Goal: Task Accomplishment & Management: Use online tool/utility

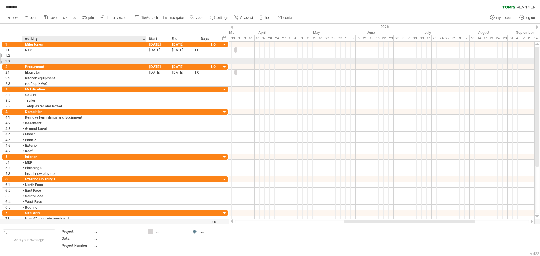
click at [59, 58] on div "1.2" at bounding box center [114, 56] width 225 height 6
click at [60, 60] on div at bounding box center [84, 61] width 118 height 5
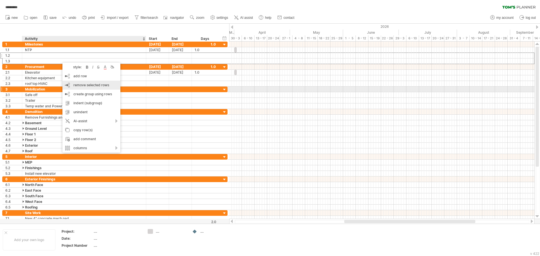
click at [78, 88] on div "remove row remove selected rows" at bounding box center [91, 85] width 58 height 9
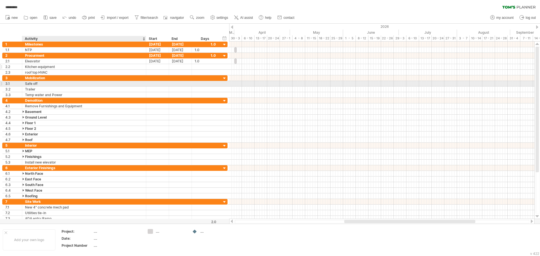
click at [42, 66] on div "Kitchen equipment" at bounding box center [84, 66] width 118 height 5
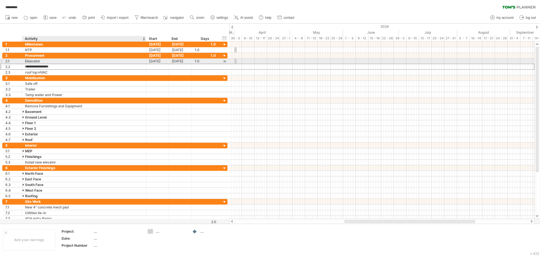
click at [42, 59] on div "Eleavator" at bounding box center [84, 61] width 118 height 5
click at [103, 64] on input "*********" at bounding box center [84, 61] width 118 height 5
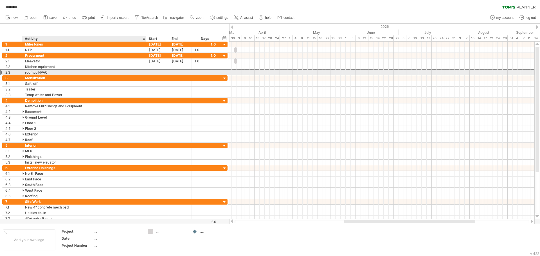
click at [102, 70] on div "roof top HVAC" at bounding box center [84, 72] width 118 height 5
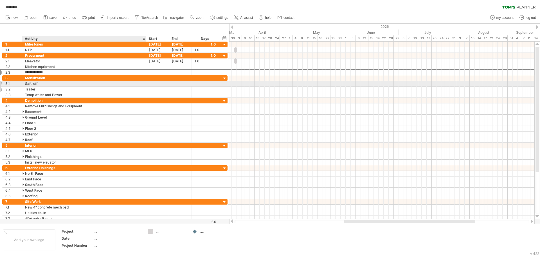
click at [64, 87] on div "Trailer" at bounding box center [84, 89] width 118 height 5
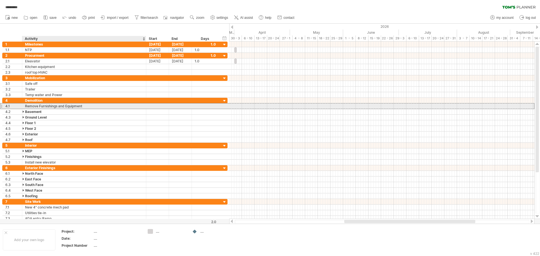
click at [65, 105] on div "Remove Furnishings and Equipment" at bounding box center [84, 106] width 118 height 5
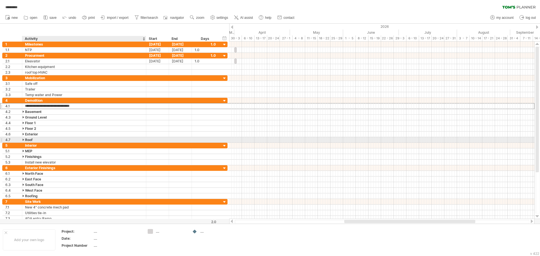
click at [57, 143] on div "4.7 **** Roof" at bounding box center [114, 140] width 225 height 6
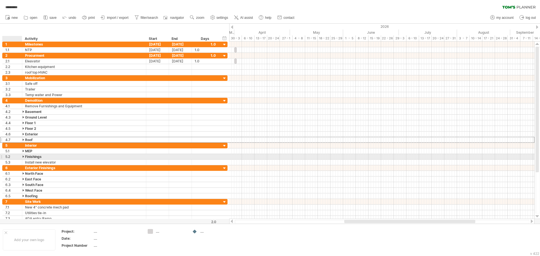
click at [23, 156] on div at bounding box center [24, 156] width 3 height 5
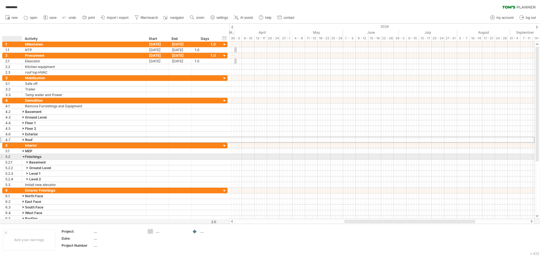
click at [23, 156] on div at bounding box center [24, 156] width 3 height 5
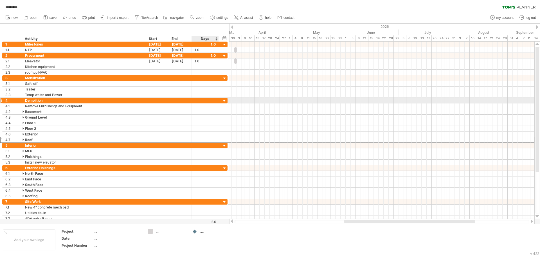
click at [223, 100] on div at bounding box center [224, 100] width 5 height 5
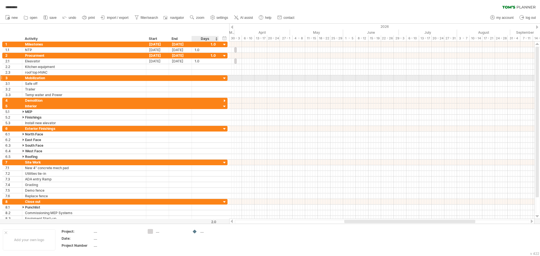
click at [222, 80] on div at bounding box center [224, 78] width 5 height 5
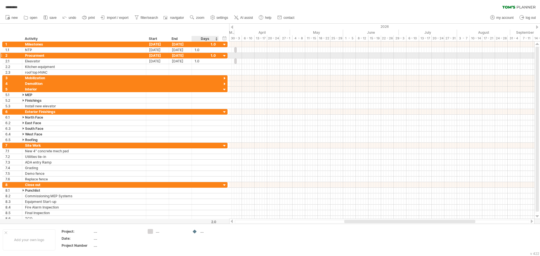
click at [224, 54] on div at bounding box center [224, 55] width 5 height 5
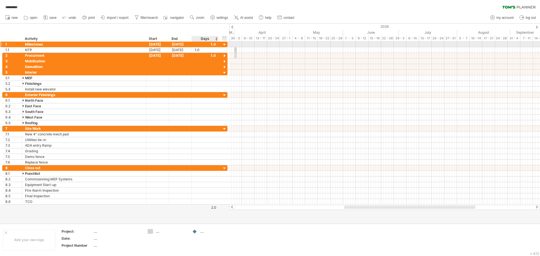
click at [226, 44] on div at bounding box center [224, 44] width 5 height 5
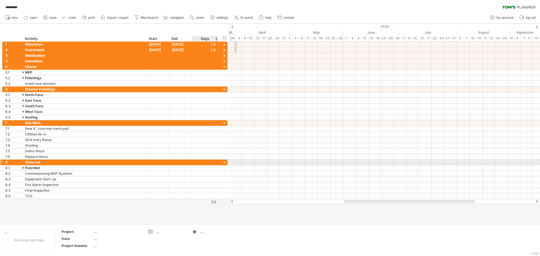
click at [221, 162] on div "8 ********* Close out" at bounding box center [114, 163] width 225 height 6
click at [226, 163] on div at bounding box center [224, 162] width 5 height 5
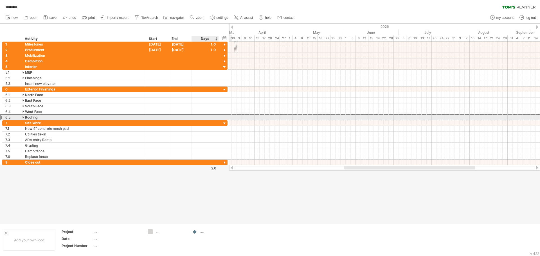
click at [226, 120] on div "6.5 ******* Roofing" at bounding box center [114, 117] width 225 height 6
click at [225, 122] on div at bounding box center [224, 123] width 5 height 5
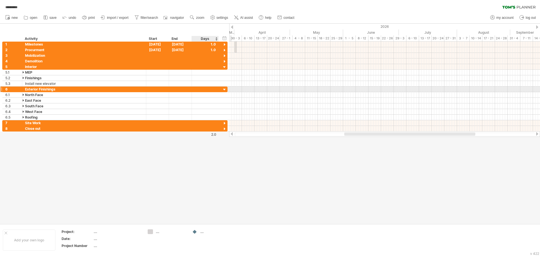
click at [225, 89] on div at bounding box center [224, 89] width 5 height 5
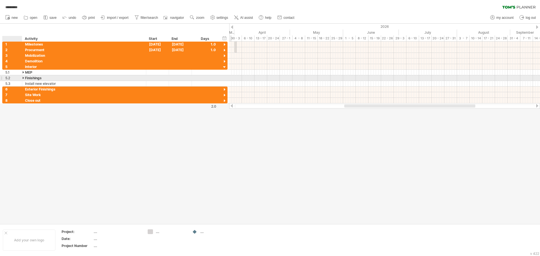
click at [25, 79] on div at bounding box center [24, 77] width 3 height 5
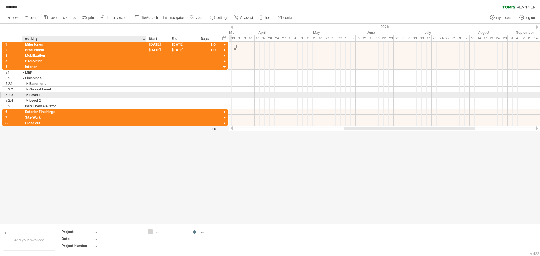
click at [27, 95] on div at bounding box center [27, 94] width 3 height 5
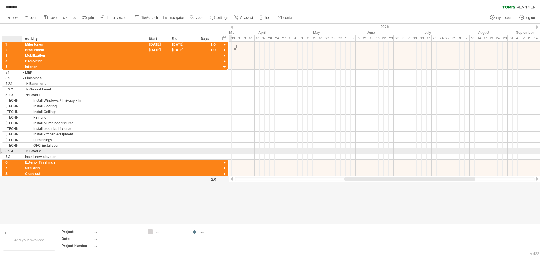
click at [26, 150] on div "Level 2" at bounding box center [84, 151] width 118 height 5
click at [27, 152] on input "*******" at bounding box center [84, 151] width 118 height 5
click at [27, 149] on input "*******" at bounding box center [84, 151] width 118 height 5
click at [27, 150] on input "*******" at bounding box center [84, 151] width 118 height 5
click at [27, 151] on input "*******" at bounding box center [84, 151] width 118 height 5
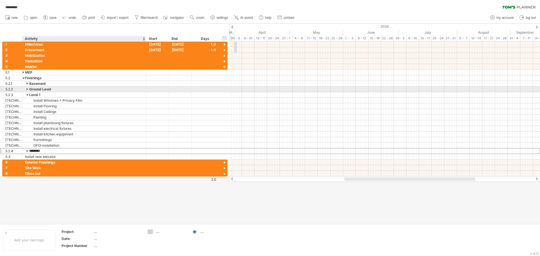
click at [27, 89] on div at bounding box center [27, 89] width 3 height 5
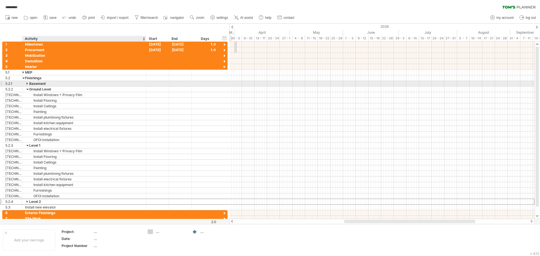
click at [27, 84] on div at bounding box center [27, 83] width 3 height 5
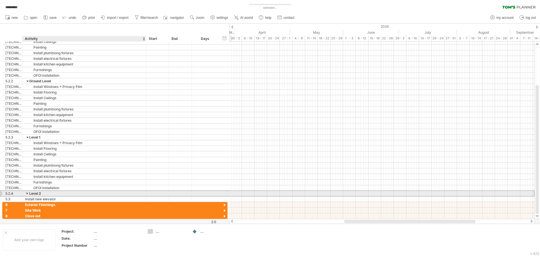
click at [27, 193] on div at bounding box center [27, 193] width 3 height 5
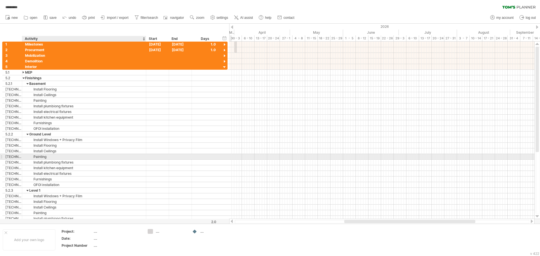
click at [131, 156] on div "Painting" at bounding box center [84, 156] width 118 height 5
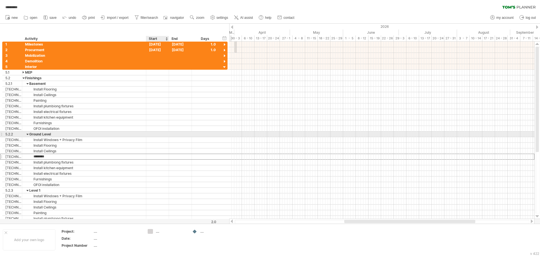
click at [176, 136] on div at bounding box center [180, 134] width 23 height 5
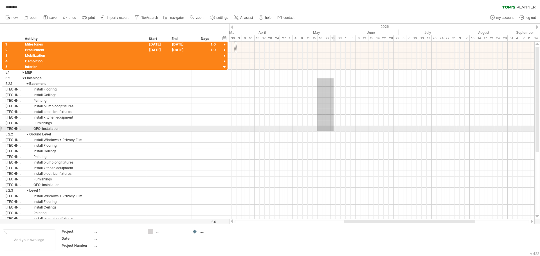
drag, startPoint x: 317, startPoint y: 78, endPoint x: 334, endPoint y: 131, distance: 55.0
click at [334, 131] on div at bounding box center [381, 143] width 305 height 158
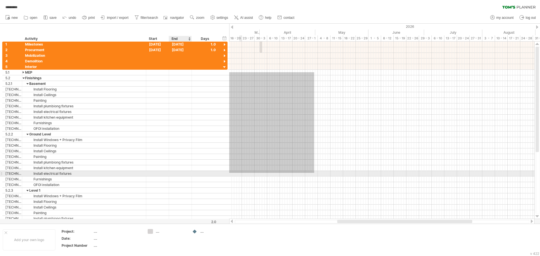
drag, startPoint x: 316, startPoint y: 104, endPoint x: 185, endPoint y: 173, distance: 147.7
click at [185, 173] on div "Trying to reach [DOMAIN_NAME] Connected again... 0% autosave... ********* clear…" at bounding box center [270, 128] width 540 height 256
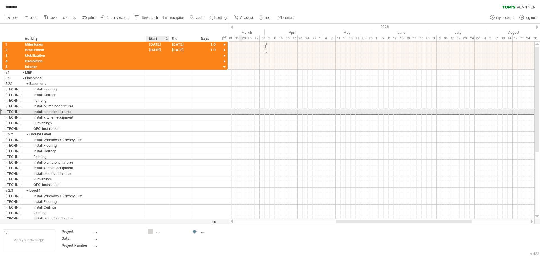
click at [167, 113] on div at bounding box center [157, 111] width 23 height 5
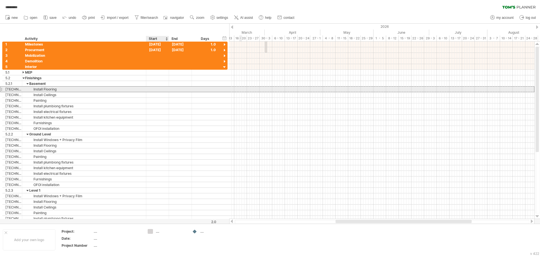
click at [158, 90] on div at bounding box center [157, 89] width 23 height 5
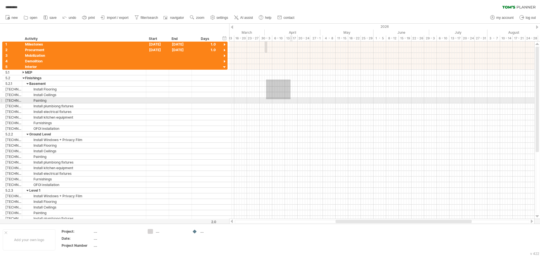
drag, startPoint x: 266, startPoint y: 80, endPoint x: 304, endPoint y: 103, distance: 44.7
click at [304, 103] on div at bounding box center [381, 143] width 305 height 158
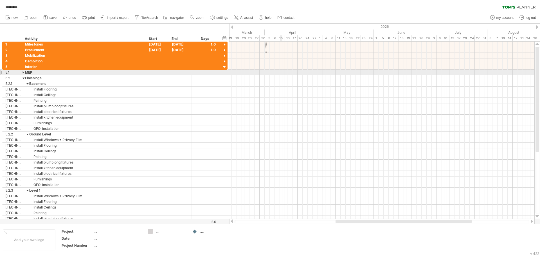
click at [280, 69] on div at bounding box center [381, 67] width 305 height 6
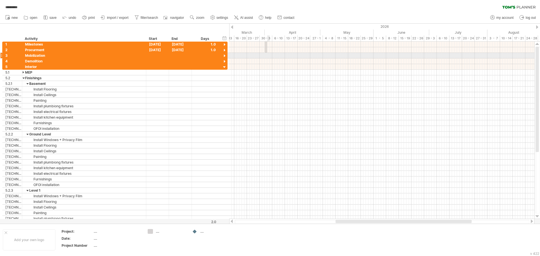
click at [269, 58] on div at bounding box center [381, 56] width 305 height 6
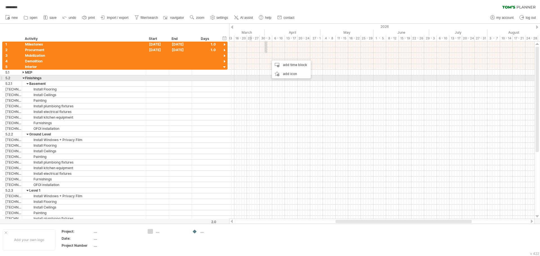
click at [250, 77] on div at bounding box center [381, 78] width 305 height 6
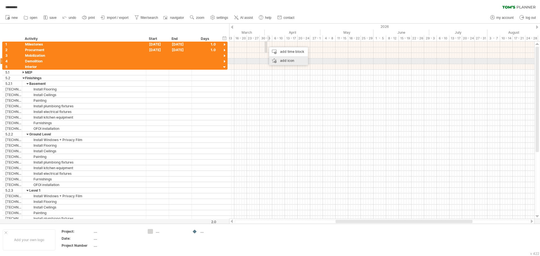
click at [288, 60] on div "add icon" at bounding box center [288, 60] width 39 height 9
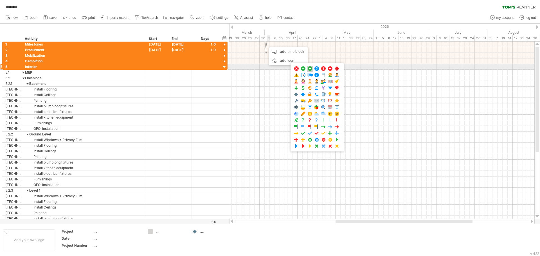
click at [310, 68] on span at bounding box center [310, 68] width 6 height 5
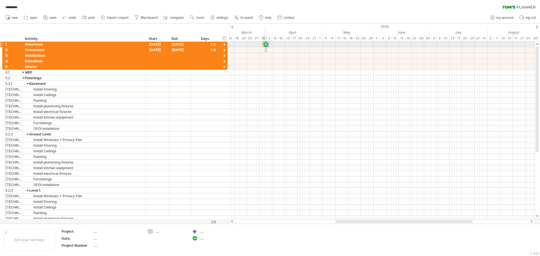
click at [266, 45] on div at bounding box center [266, 44] width 6 height 5
click at [23, 45] on div "**********" at bounding box center [84, 44] width 124 height 5
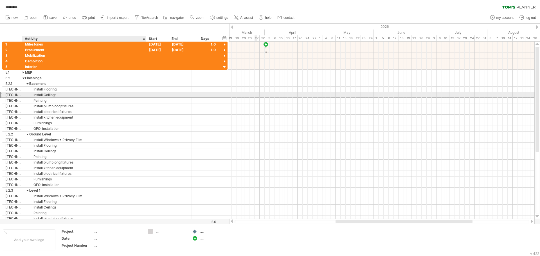
click at [37, 93] on div "Install Ceilings" at bounding box center [84, 94] width 118 height 5
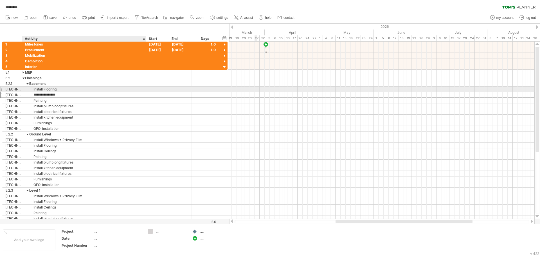
click at [41, 91] on div "Install Flooring" at bounding box center [84, 89] width 118 height 5
click at [42, 95] on div "Install Ceilings" at bounding box center [84, 94] width 118 height 5
click at [39, 91] on div "Install Flooring" at bounding box center [84, 89] width 118 height 5
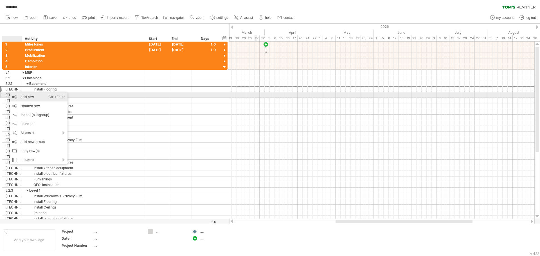
click at [42, 93] on div "add row Ctrl+Enter Cmd+Enter" at bounding box center [39, 97] width 58 height 9
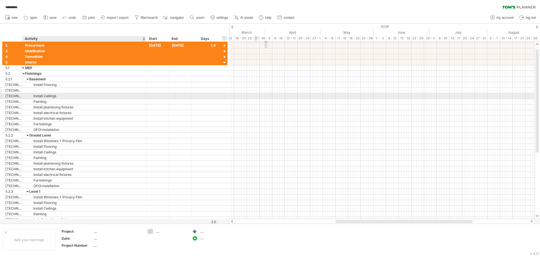
click at [42, 90] on div at bounding box center [84, 90] width 118 height 5
click at [42, 89] on input "text" at bounding box center [84, 90] width 118 height 5
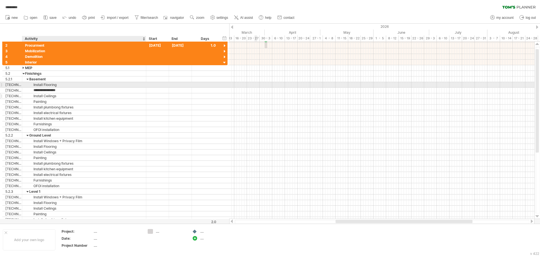
type input "**********"
click at [54, 94] on div "Install Ceilings" at bounding box center [84, 95] width 118 height 5
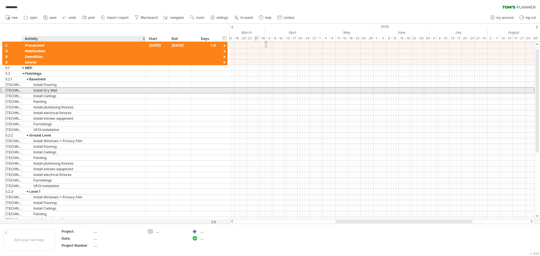
click at [53, 93] on div "Install Dry Wall" at bounding box center [84, 90] width 118 height 5
click at [57, 92] on input "**********" at bounding box center [84, 90] width 118 height 5
click at [61, 91] on input "**********" at bounding box center [84, 90] width 118 height 5
click at [62, 93] on div "**********" at bounding box center [114, 90] width 225 height 6
click at [61, 91] on div "Install Dry Wall" at bounding box center [84, 90] width 118 height 5
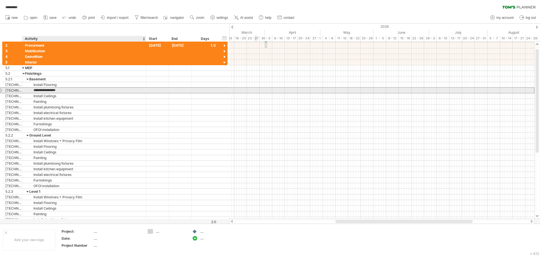
drag, startPoint x: 61, startPoint y: 91, endPoint x: 31, endPoint y: 89, distance: 29.6
click at [31, 89] on input "**********" at bounding box center [84, 90] width 118 height 5
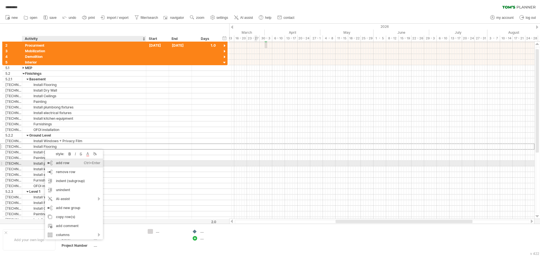
click at [61, 164] on div "add row Ctrl+Enter Cmd+Enter" at bounding box center [74, 163] width 58 height 9
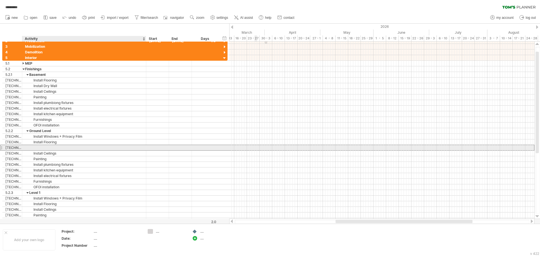
click at [48, 149] on div at bounding box center [84, 147] width 118 height 5
paste input "**********"
type input "**********"
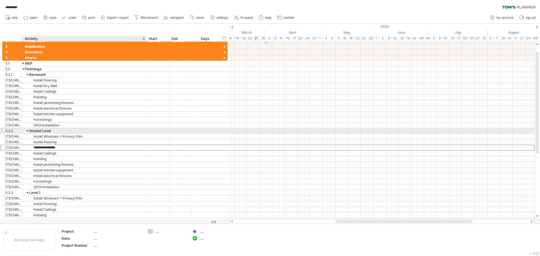
click at [28, 131] on div at bounding box center [27, 130] width 3 height 5
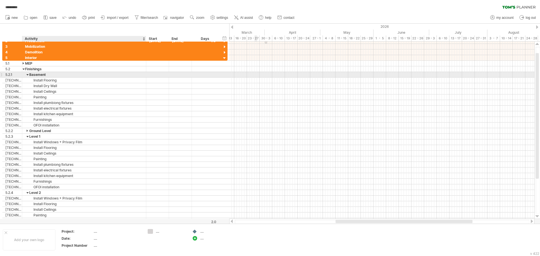
click at [28, 75] on div at bounding box center [27, 74] width 3 height 5
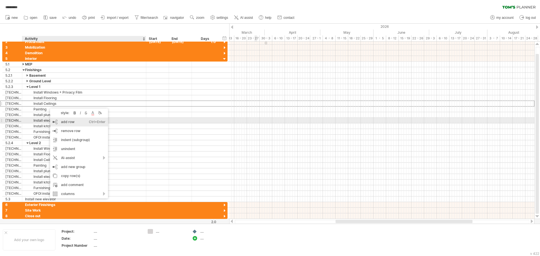
click at [73, 122] on div "add row Ctrl+Enter Cmd+Enter" at bounding box center [79, 122] width 58 height 9
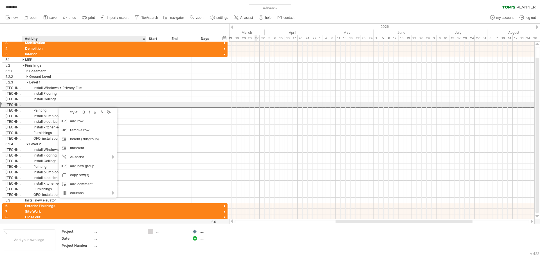
click at [56, 105] on div at bounding box center [84, 104] width 118 height 5
paste input "**********"
type input "**********"
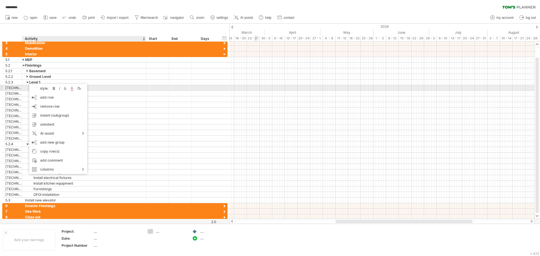
click at [26, 86] on div "Install Windows + Privacy Film" at bounding box center [84, 87] width 118 height 5
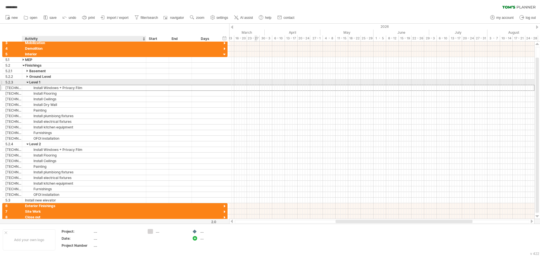
click at [28, 84] on div at bounding box center [27, 82] width 3 height 5
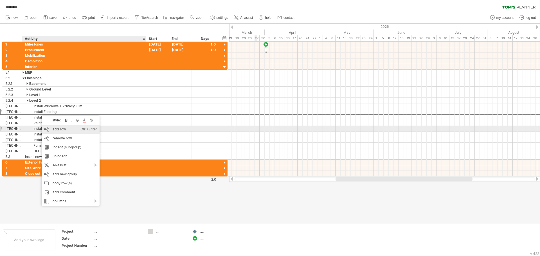
click at [48, 130] on div "add row Ctrl+Enter Cmd+Enter" at bounding box center [71, 129] width 58 height 9
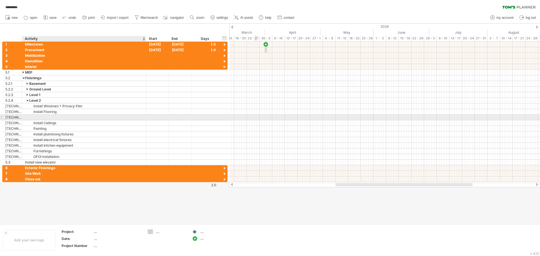
click at [42, 117] on div at bounding box center [84, 117] width 118 height 5
paste input "**********"
type input "**********"
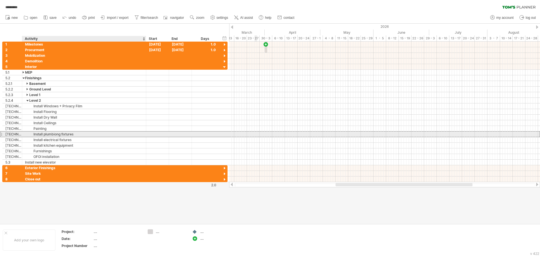
click at [77, 132] on div "Install plumbiong fixtures" at bounding box center [84, 134] width 118 height 5
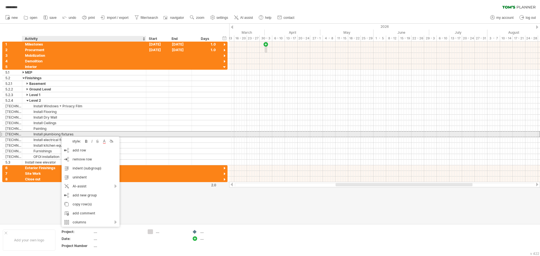
click at [59, 134] on div "Install plumbiong fixtures" at bounding box center [84, 134] width 118 height 5
click at [0, 0] on input "**********" at bounding box center [0, 0] width 0 height 0
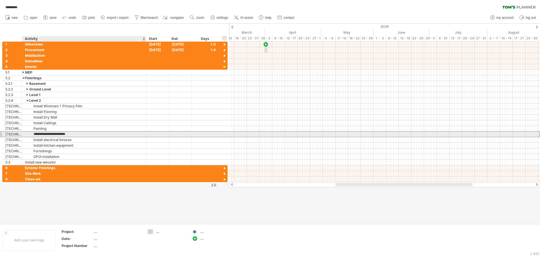
type input "**********"
click at [59, 134] on input "**********" at bounding box center [84, 134] width 118 height 5
click at [60, 118] on div "Install Dry Wall" at bounding box center [84, 117] width 118 height 5
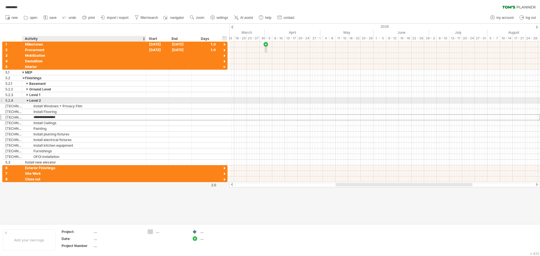
click at [26, 100] on div "Level 2" at bounding box center [84, 100] width 118 height 5
click at [29, 101] on input "*******" at bounding box center [84, 100] width 118 height 5
click at [28, 101] on input "*******" at bounding box center [84, 100] width 118 height 5
click at [27, 99] on input "*******" at bounding box center [84, 100] width 118 height 5
click at [28, 100] on input "*******" at bounding box center [84, 100] width 118 height 5
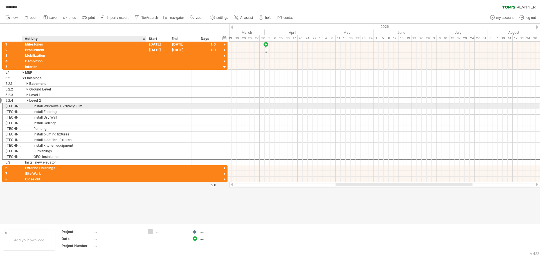
click at [46, 104] on div "Install Windows + Privacy Film" at bounding box center [84, 106] width 118 height 5
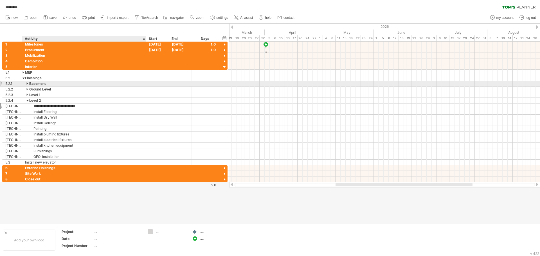
click at [50, 82] on div "Basement" at bounding box center [84, 83] width 118 height 5
click at [28, 99] on div at bounding box center [27, 100] width 3 height 5
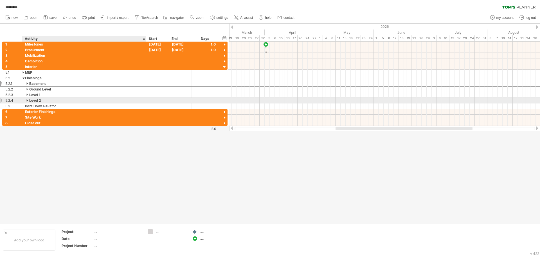
click at [28, 84] on div at bounding box center [27, 83] width 3 height 5
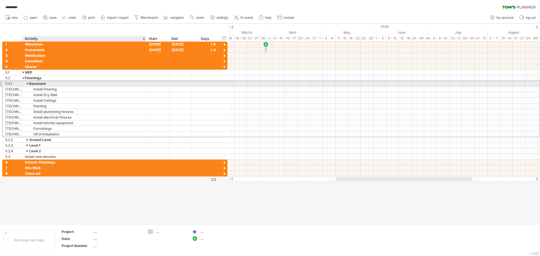
click at [27, 82] on div at bounding box center [27, 83] width 3 height 5
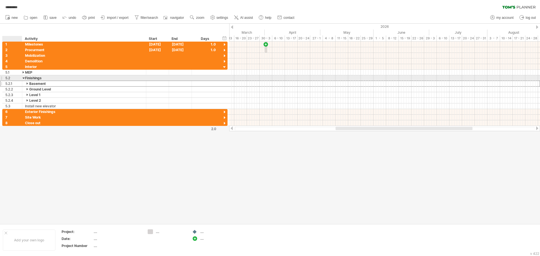
click at [24, 78] on div at bounding box center [24, 77] width 3 height 5
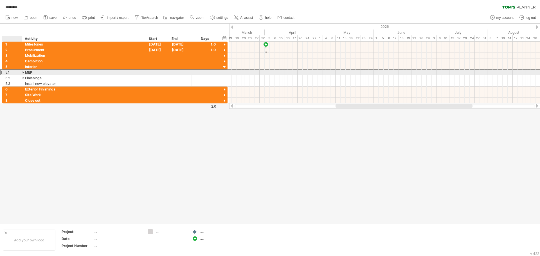
click at [22, 72] on div "5.1" at bounding box center [13, 72] width 20 height 5
click at [23, 71] on div at bounding box center [24, 72] width 3 height 5
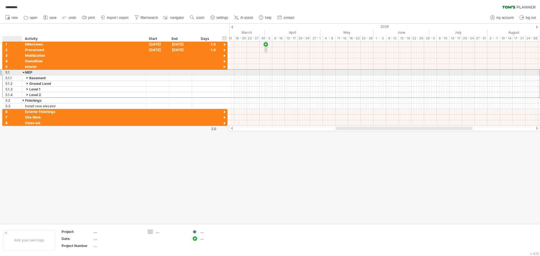
click at [23, 71] on div at bounding box center [24, 72] width 3 height 5
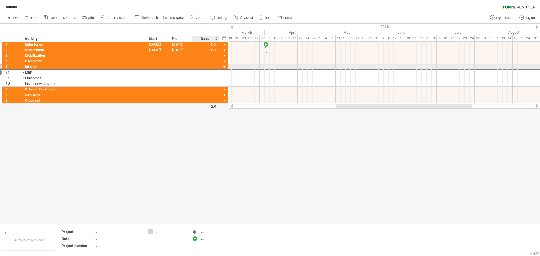
click at [227, 67] on div at bounding box center [227, 66] width 2 height 5
click at [224, 66] on div at bounding box center [224, 67] width 5 height 5
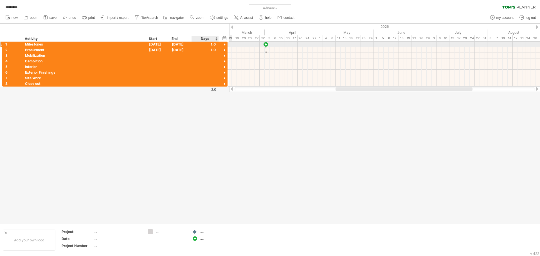
click at [223, 45] on div at bounding box center [224, 44] width 5 height 5
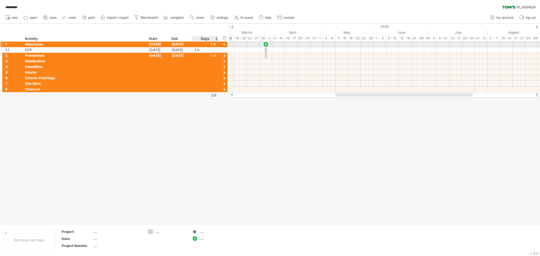
click at [223, 45] on div at bounding box center [224, 44] width 5 height 5
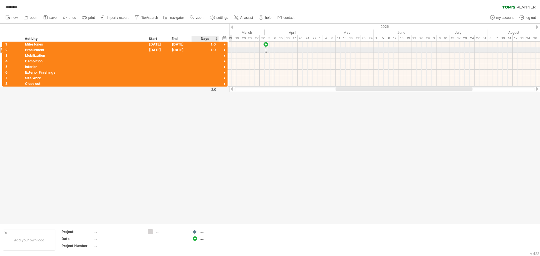
click at [224, 51] on div at bounding box center [224, 50] width 5 height 5
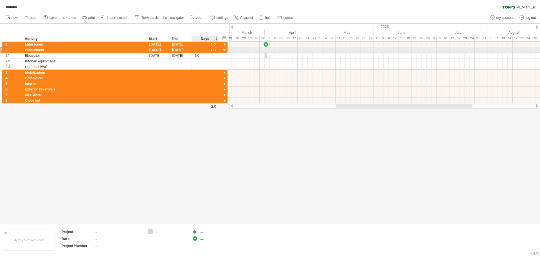
click at [224, 51] on div at bounding box center [224, 50] width 5 height 5
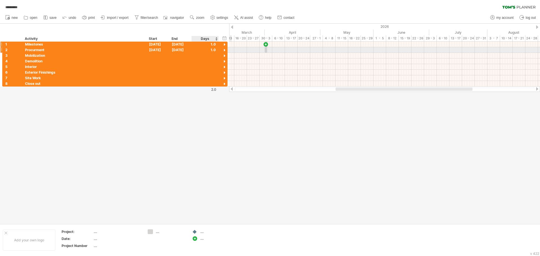
drag, startPoint x: 196, startPoint y: 49, endPoint x: 198, endPoint y: 46, distance: 3.6
click at [197, 47] on div at bounding box center [205, 49] width 21 height 5
click at [202, 44] on div at bounding box center [205, 44] width 21 height 5
click at [226, 46] on div at bounding box center [224, 44] width 5 height 5
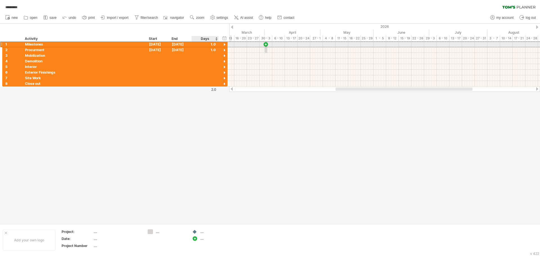
scroll to position [0, 0]
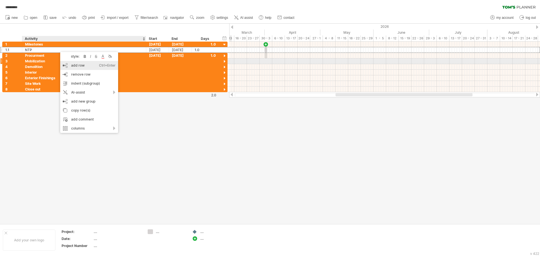
click at [72, 64] on div "add row Ctrl+Enter Cmd+Enter" at bounding box center [89, 65] width 58 height 9
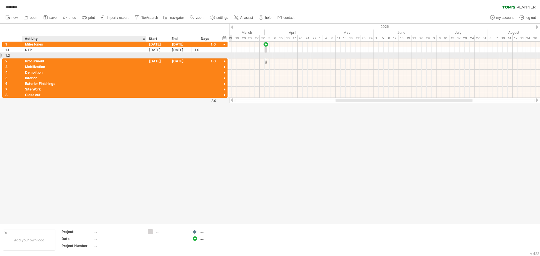
click at [49, 58] on div at bounding box center [84, 55] width 118 height 5
type input "***"
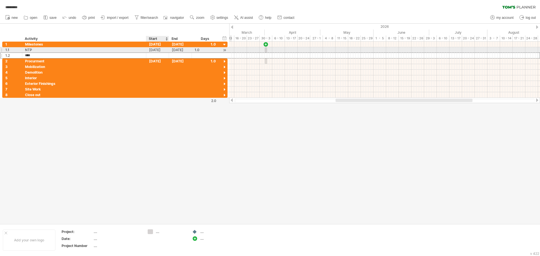
click at [156, 53] on div "1.2 ***" at bounding box center [114, 56] width 225 height 6
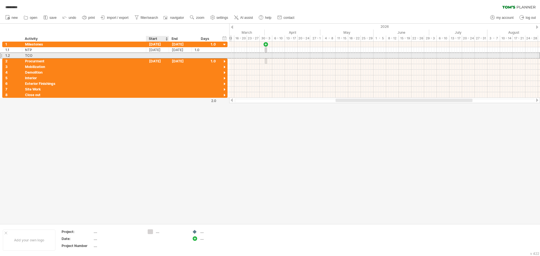
click at [158, 56] on div at bounding box center [157, 55] width 23 height 5
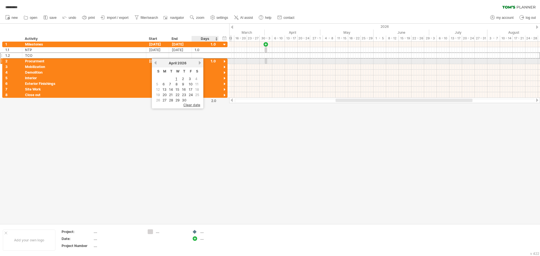
click at [199, 62] on link "next" at bounding box center [200, 63] width 4 height 4
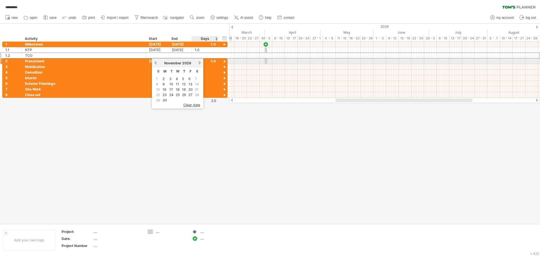
click at [199, 62] on link "next" at bounding box center [200, 63] width 4 height 4
click at [199, 62] on link "next" at bounding box center [199, 63] width 4 height 4
click at [199, 62] on link "next" at bounding box center [200, 63] width 4 height 4
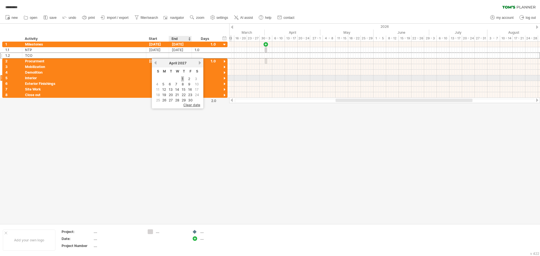
click at [183, 78] on link "1" at bounding box center [182, 78] width 3 height 5
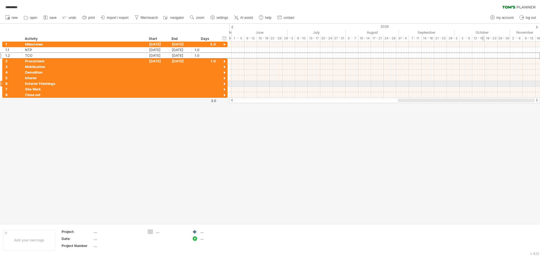
drag, startPoint x: 363, startPoint y: 101, endPoint x: 490, endPoint y: 83, distance: 128.9
click at [490, 83] on div "Trying to reach [DOMAIN_NAME] Connected again... 0% autosave... ********* clear…" at bounding box center [270, 128] width 540 height 256
drag, startPoint x: 432, startPoint y: 100, endPoint x: 513, endPoint y: 100, distance: 81.0
click at [513, 100] on div at bounding box center [466, 100] width 137 height 3
drag, startPoint x: 477, startPoint y: 99, endPoint x: 534, endPoint y: 85, distance: 58.5
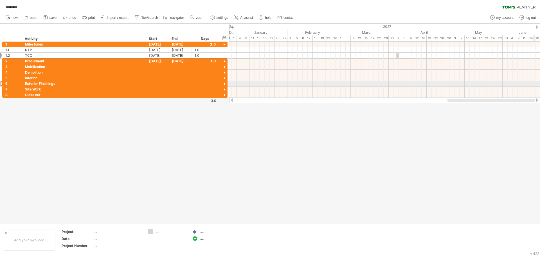
click at [534, 85] on div "Trying to reach [DOMAIN_NAME] Connected again... 0% autosave... ********* clear…" at bounding box center [270, 128] width 540 height 256
click at [397, 43] on div at bounding box center [384, 45] width 311 height 6
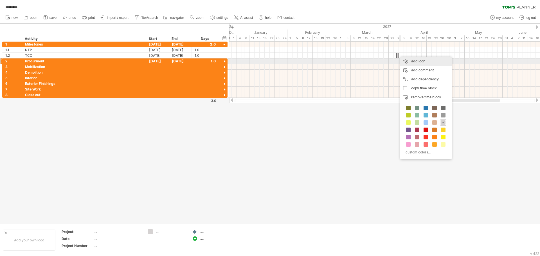
click at [409, 60] on div "add icon" at bounding box center [425, 61] width 51 height 9
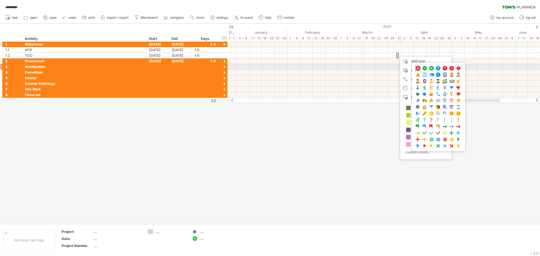
click at [415, 68] on span at bounding box center [418, 68] width 6 height 5
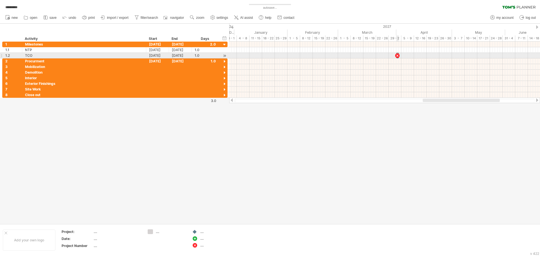
click at [397, 56] on div at bounding box center [398, 55] width 6 height 5
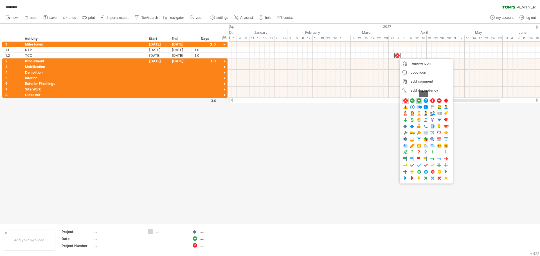
click at [422, 100] on span at bounding box center [419, 100] width 6 height 5
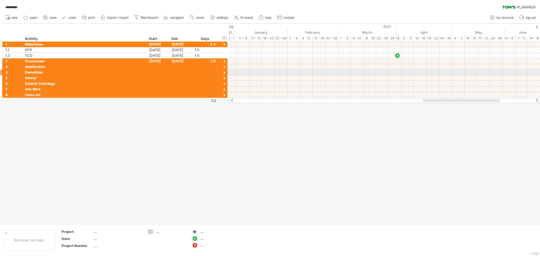
click at [397, 72] on div at bounding box center [384, 73] width 311 height 6
drag, startPoint x: 430, startPoint y: 101, endPoint x: 296, endPoint y: 144, distance: 140.9
click at [296, 144] on div "Trying to reach [DOMAIN_NAME] Connected again... 0% autosave... ********* clear…" at bounding box center [270, 128] width 540 height 256
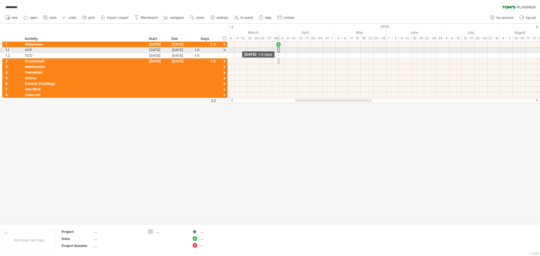
click at [278, 51] on span at bounding box center [277, 49] width 2 height 5
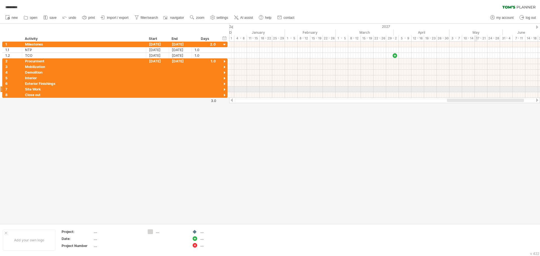
drag, startPoint x: 324, startPoint y: 101, endPoint x: 476, endPoint y: 89, distance: 152.4
click at [476, 89] on div "Trying to reach [DOMAIN_NAME] Connected again... 0% autosave... ********* clear…" at bounding box center [270, 128] width 540 height 256
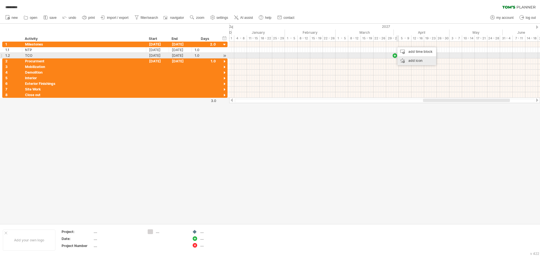
click at [405, 59] on div "add icon" at bounding box center [416, 60] width 39 height 9
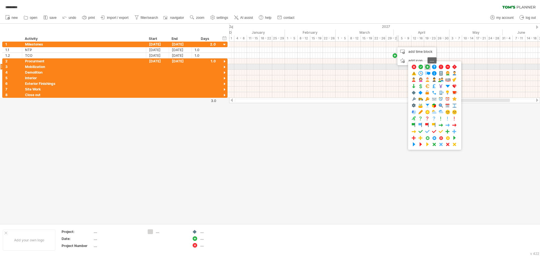
click at [427, 67] on span at bounding box center [428, 66] width 6 height 5
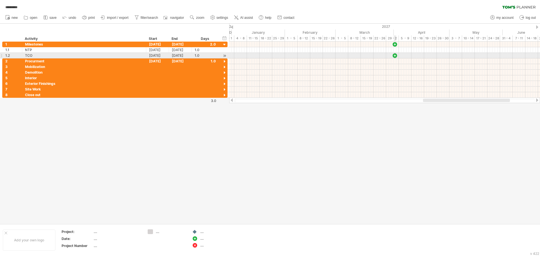
click at [394, 56] on div at bounding box center [395, 55] width 6 height 5
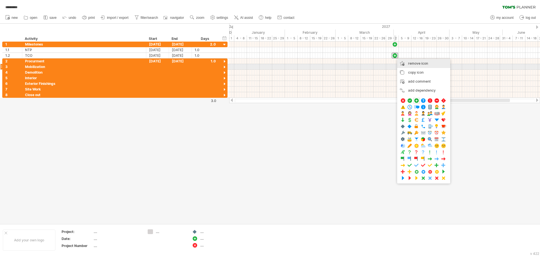
click at [411, 65] on span "remove icon" at bounding box center [418, 63] width 20 height 4
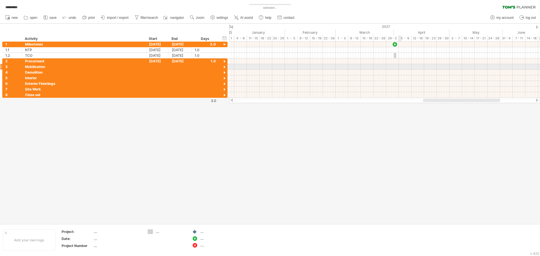
click at [397, 65] on div at bounding box center [384, 67] width 311 height 6
drag, startPoint x: 462, startPoint y: 99, endPoint x: 250, endPoint y: 125, distance: 214.5
click at [250, 125] on div "Trying to reach [DOMAIN_NAME] Connected again... 0% autosave... ********* clear…" at bounding box center [270, 128] width 540 height 256
click at [224, 44] on div at bounding box center [224, 44] width 5 height 5
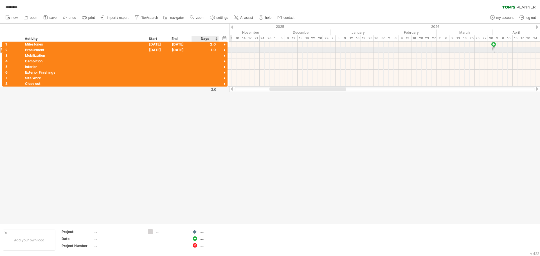
click at [226, 50] on div at bounding box center [224, 50] width 5 height 5
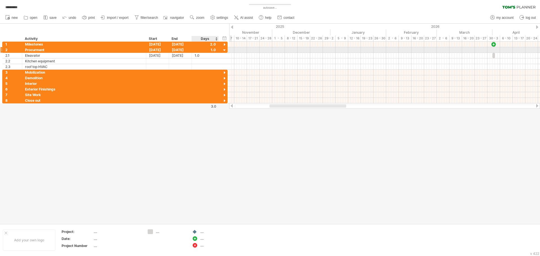
click at [222, 50] on div at bounding box center [224, 50] width 5 height 5
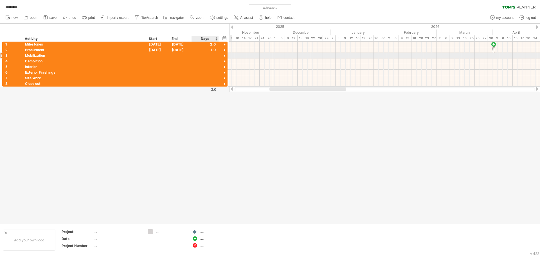
click at [224, 55] on div at bounding box center [224, 55] width 5 height 5
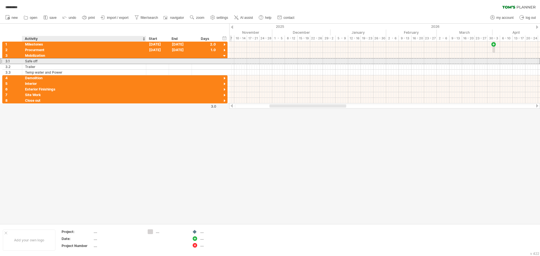
click at [134, 63] on div "Safe off" at bounding box center [84, 61] width 118 height 5
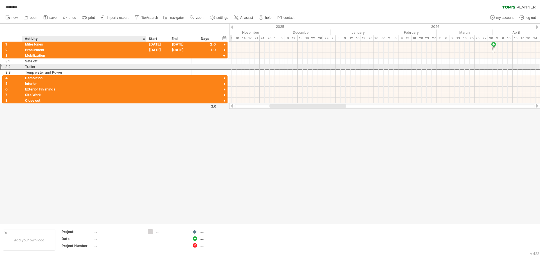
click at [58, 65] on div "Trailer" at bounding box center [84, 66] width 118 height 5
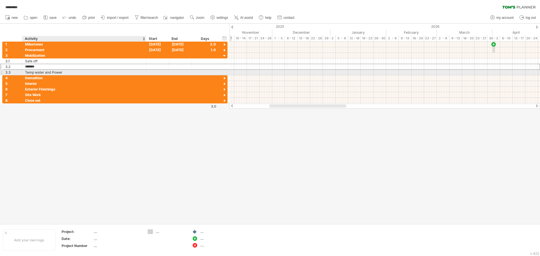
click at [70, 72] on div "Temp water and Power" at bounding box center [84, 72] width 118 height 5
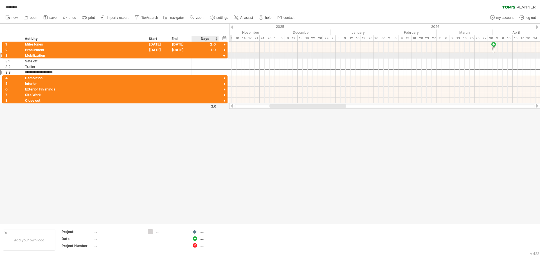
click at [214, 56] on div at bounding box center [205, 55] width 21 height 5
click at [214, 58] on div at bounding box center [205, 55] width 21 height 5
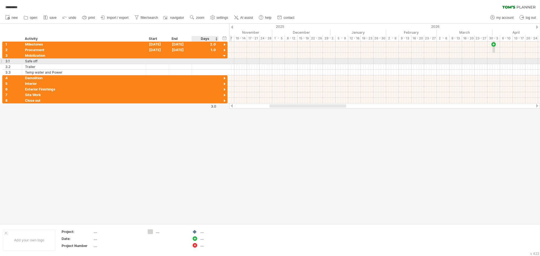
click at [215, 60] on div at bounding box center [205, 61] width 21 height 5
click at [103, 60] on div "Safe off" at bounding box center [84, 61] width 118 height 5
click at [148, 61] on div at bounding box center [157, 61] width 23 height 5
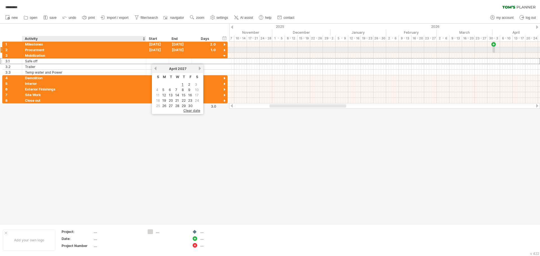
click at [149, 49] on div "[DATE]" at bounding box center [157, 49] width 23 height 5
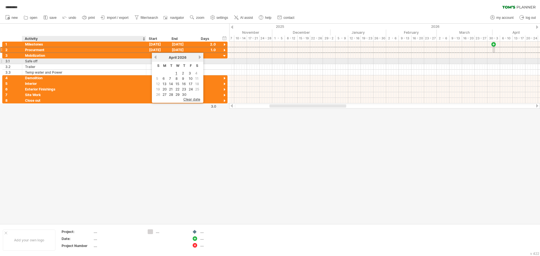
click at [143, 61] on div "******** Safe off" at bounding box center [84, 61] width 124 height 5
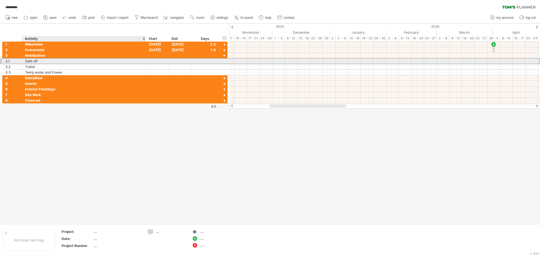
click at [154, 62] on div at bounding box center [157, 61] width 23 height 5
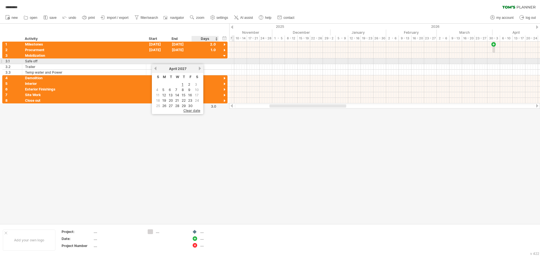
click at [214, 64] on div at bounding box center [205, 61] width 21 height 5
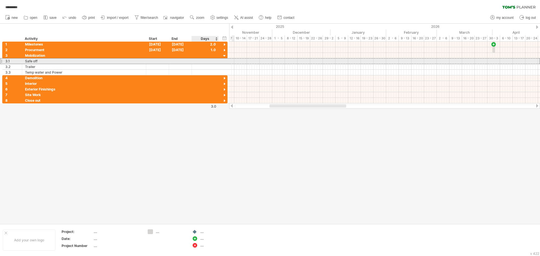
scroll to position [0, 0]
click at [214, 64] on div at bounding box center [205, 61] width 21 height 5
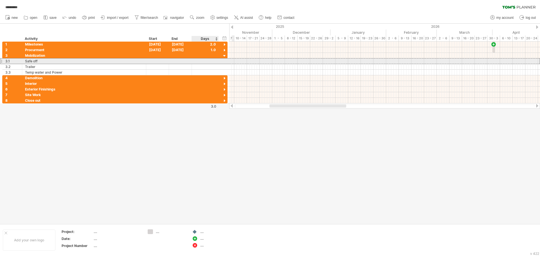
type input "*"
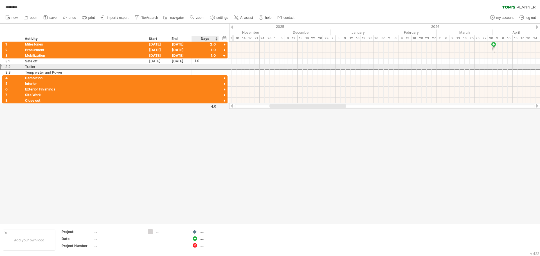
click at [212, 69] on div "3.2 ******* Trailer" at bounding box center [114, 67] width 225 height 6
click at [208, 64] on div at bounding box center [205, 66] width 21 height 5
type input "*"
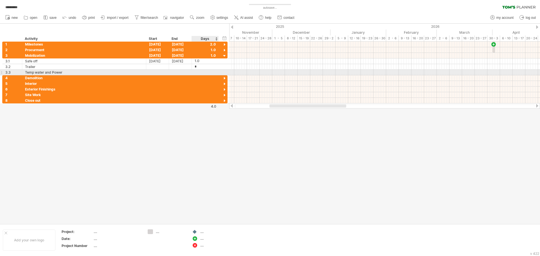
click at [199, 71] on div at bounding box center [205, 72] width 21 height 5
type input "*"
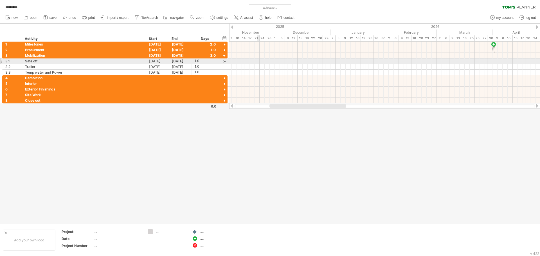
click at [259, 62] on div at bounding box center [384, 62] width 311 height 6
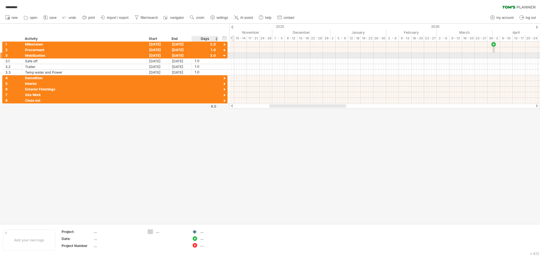
click at [213, 54] on div at bounding box center [205, 55] width 21 height 5
click at [213, 58] on div at bounding box center [205, 55] width 21 height 5
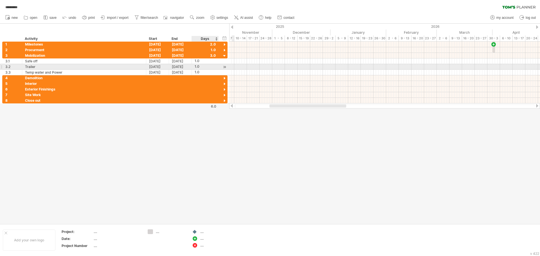
click at [213, 65] on div "1.0" at bounding box center [205, 66] width 21 height 5
click at [211, 70] on div "1.0" at bounding box center [205, 72] width 21 height 5
click at [225, 67] on div at bounding box center [224, 67] width 5 height 6
click at [233, 67] on span at bounding box center [233, 66] width 2 height 5
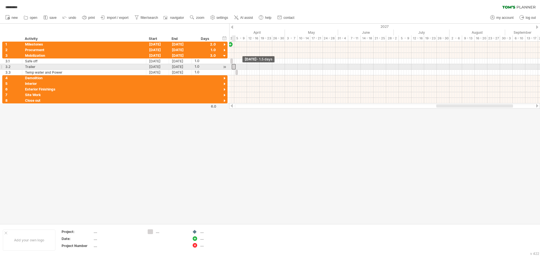
click at [233, 67] on span at bounding box center [232, 66] width 2 height 5
click at [233, 68] on div at bounding box center [232, 66] width 4 height 5
click at [208, 67] on div "1.5" at bounding box center [205, 66] width 21 height 5
type input "*"
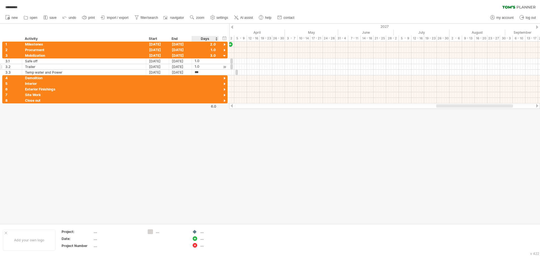
click at [213, 148] on div at bounding box center [270, 124] width 540 height 200
click at [212, 56] on div at bounding box center [205, 55] width 21 height 5
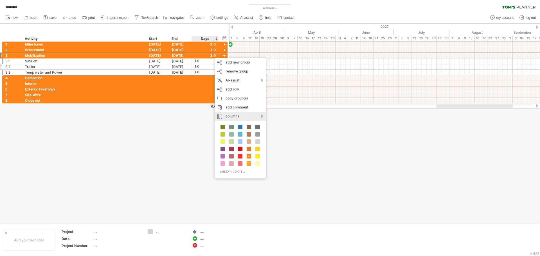
click at [263, 114] on div "columns" at bounding box center [240, 116] width 51 height 9
click at [272, 122] on div "add new column" at bounding box center [292, 121] width 52 height 9
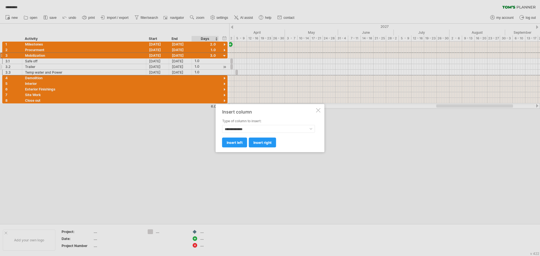
click at [316, 115] on div "**********" at bounding box center [270, 128] width 109 height 48
click at [317, 112] on div at bounding box center [318, 110] width 5 height 5
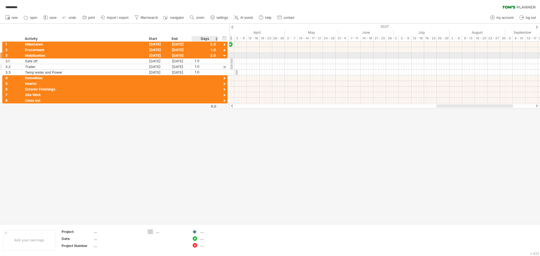
click at [226, 57] on div at bounding box center [224, 55] width 5 height 5
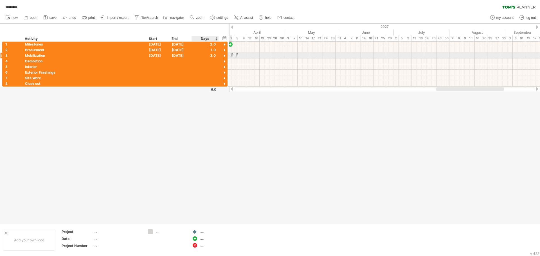
click at [226, 57] on div at bounding box center [224, 55] width 5 height 5
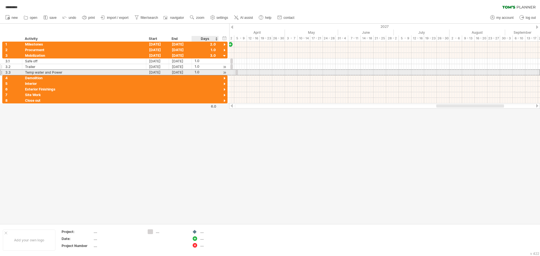
click at [207, 73] on div "1.0" at bounding box center [205, 72] width 21 height 5
click at [171, 73] on div "[DATE]" at bounding box center [180, 72] width 23 height 5
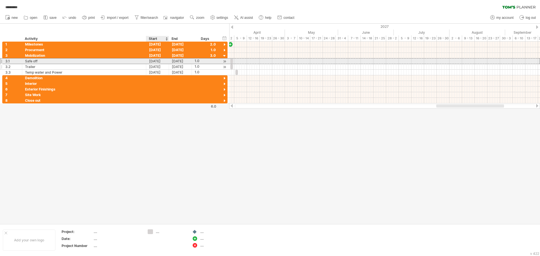
click at [163, 62] on div "[DATE]" at bounding box center [157, 61] width 23 height 5
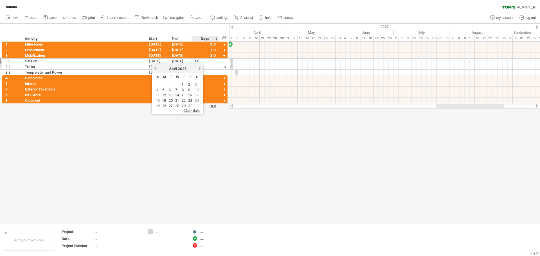
click at [198, 112] on span "clear date" at bounding box center [191, 111] width 17 height 4
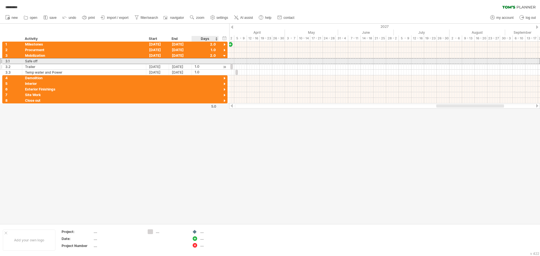
click at [210, 60] on div at bounding box center [205, 61] width 21 height 5
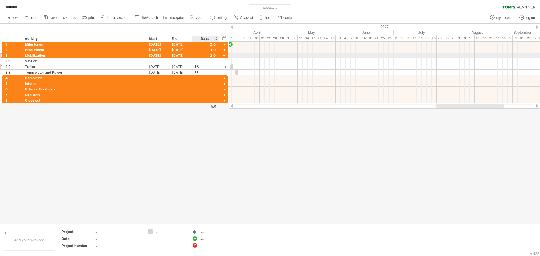
type input "*"
click at [203, 134] on div at bounding box center [270, 124] width 540 height 200
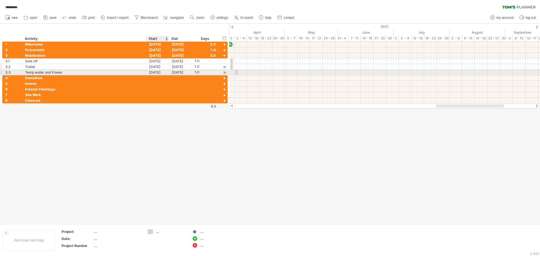
click at [156, 73] on div "[DATE]" at bounding box center [157, 72] width 23 height 5
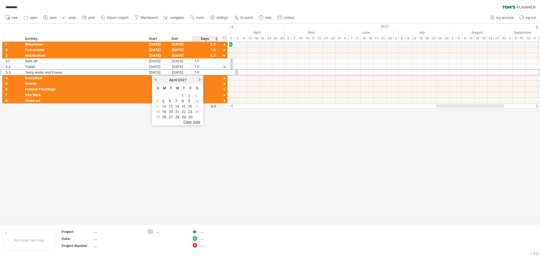
click at [197, 122] on span "clear date" at bounding box center [191, 122] width 17 height 4
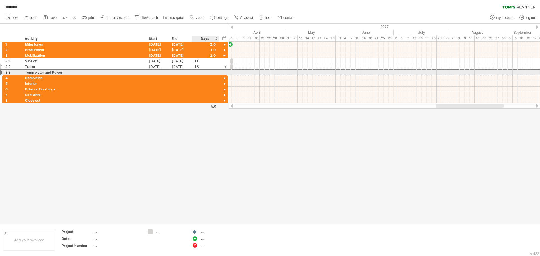
click at [201, 71] on div at bounding box center [205, 72] width 21 height 5
type input "*"
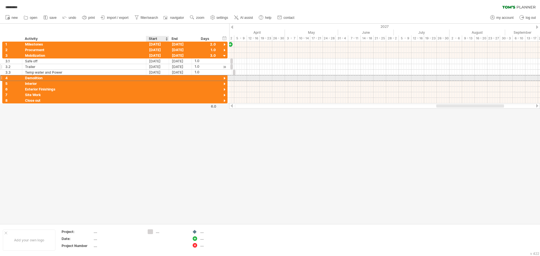
click at [161, 76] on div at bounding box center [157, 77] width 23 height 5
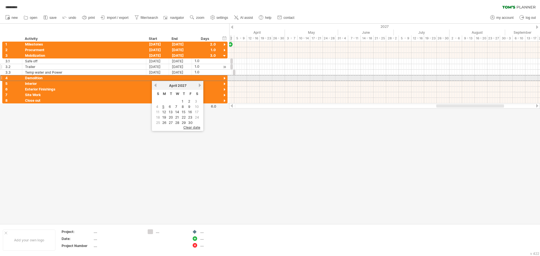
click at [224, 79] on div at bounding box center [224, 78] width 5 height 5
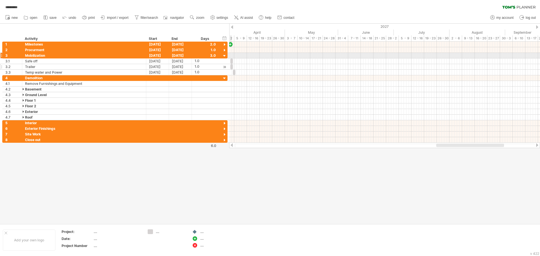
click at [223, 55] on div at bounding box center [224, 55] width 5 height 5
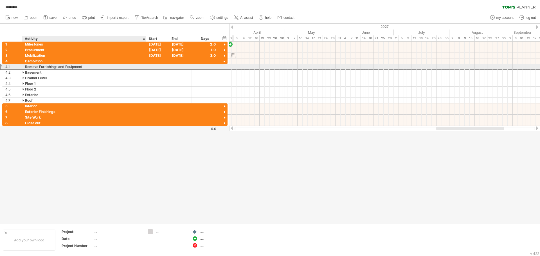
click at [103, 65] on div "Remove Furnishings and Equipment" at bounding box center [84, 66] width 118 height 5
click at [153, 66] on div at bounding box center [157, 66] width 23 height 5
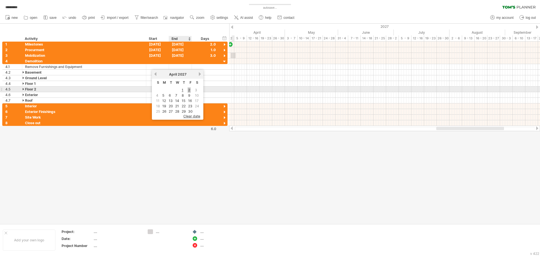
click at [189, 91] on link "2" at bounding box center [189, 89] width 3 height 5
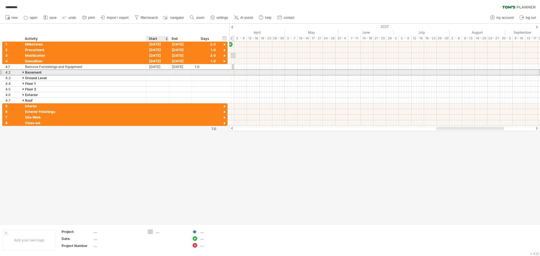
click at [168, 71] on div at bounding box center [157, 72] width 23 height 5
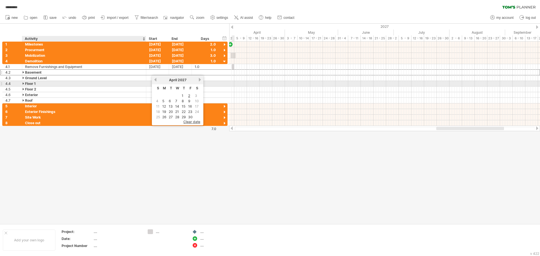
click at [89, 84] on div "Floor 1" at bounding box center [84, 83] width 118 height 5
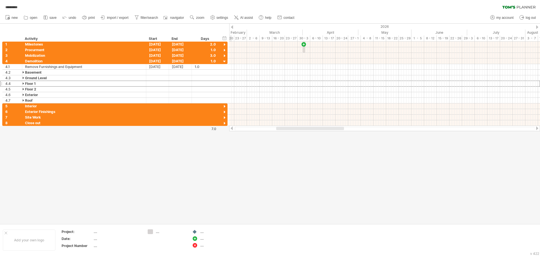
drag, startPoint x: 441, startPoint y: 129, endPoint x: 255, endPoint y: 181, distance: 192.6
click at [255, 181] on div "Trying to reach [DOMAIN_NAME] Connected again... 0% autosave... ********* clear…" at bounding box center [270, 128] width 540 height 256
click at [420, 46] on div at bounding box center [420, 44] width 6 height 5
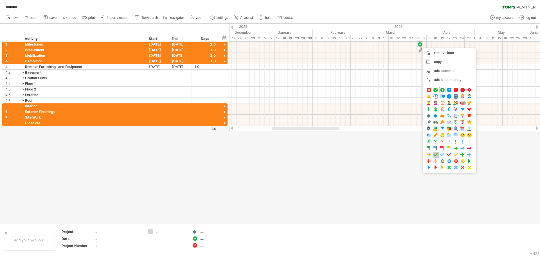
click at [438, 153] on span at bounding box center [436, 154] width 6 height 5
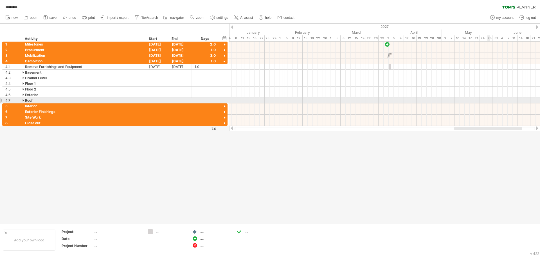
drag, startPoint x: 306, startPoint y: 130, endPoint x: 490, endPoint y: 102, distance: 186.1
click at [490, 102] on div "Trying to reach [DOMAIN_NAME] Connected again... 0% autosave... ********* clear…" at bounding box center [270, 128] width 540 height 256
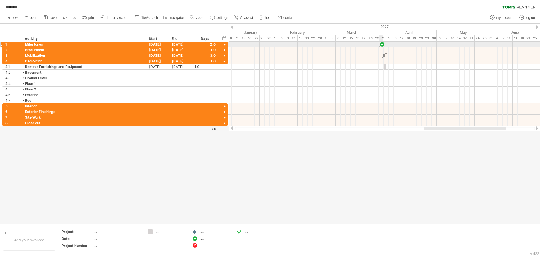
click at [381, 46] on div at bounding box center [382, 44] width 6 height 5
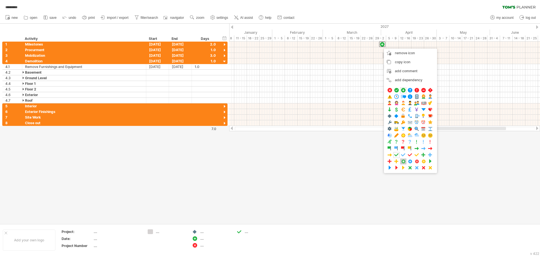
click at [405, 160] on span at bounding box center [404, 161] width 6 height 5
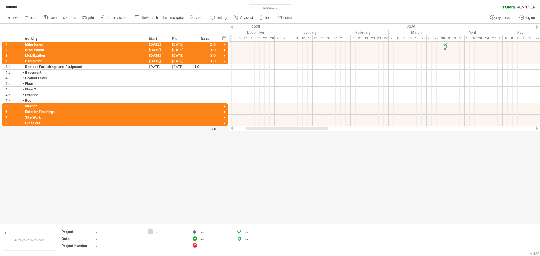
drag, startPoint x: 431, startPoint y: 128, endPoint x: 253, endPoint y: 140, distance: 178.2
click at [253, 140] on div "Trying to reach [DOMAIN_NAME] Connected again... 0% autosave... ********* clear…" at bounding box center [270, 128] width 540 height 256
click at [445, 44] on div at bounding box center [446, 44] width 6 height 5
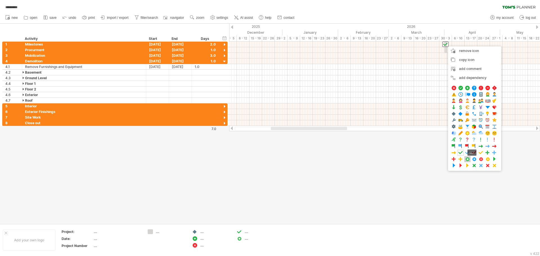
click at [470, 158] on span at bounding box center [468, 159] width 6 height 5
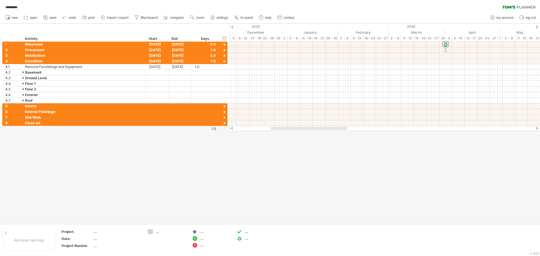
click at [422, 139] on div at bounding box center [270, 124] width 540 height 200
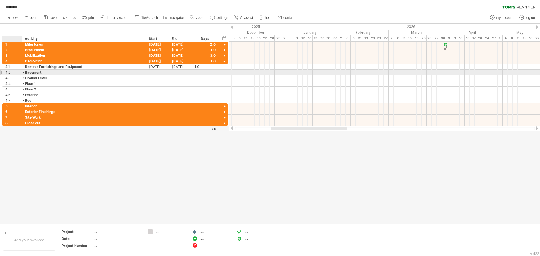
click at [23, 73] on div at bounding box center [24, 72] width 3 height 5
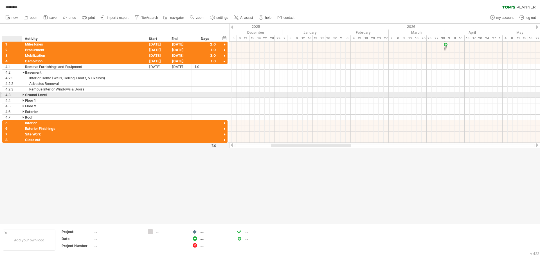
click at [23, 95] on div at bounding box center [24, 94] width 3 height 5
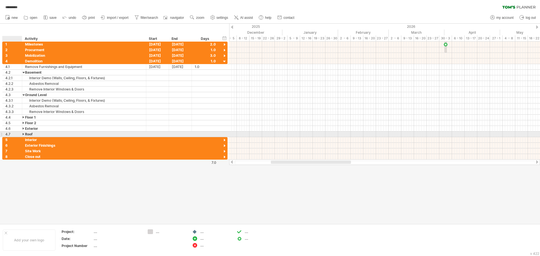
click at [23, 135] on div at bounding box center [24, 134] width 3 height 5
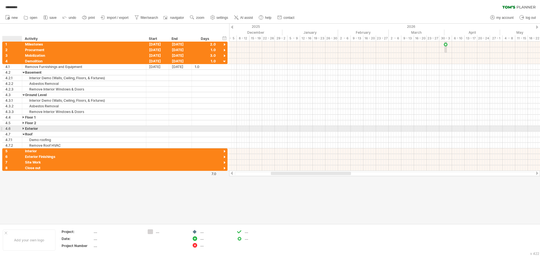
click at [23, 129] on div at bounding box center [24, 128] width 3 height 5
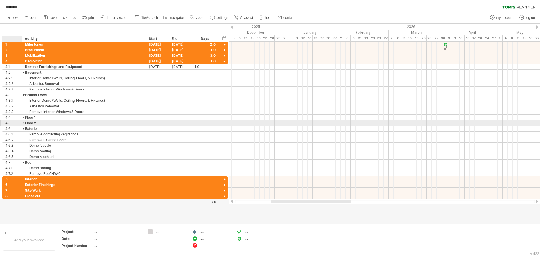
click at [23, 124] on div at bounding box center [24, 122] width 3 height 5
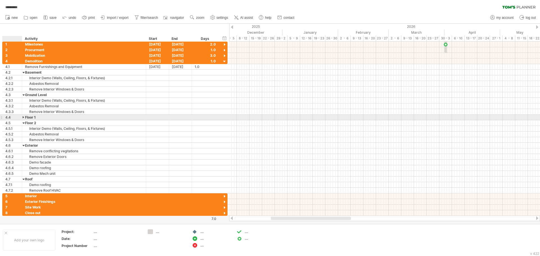
click at [23, 119] on div at bounding box center [24, 117] width 3 height 5
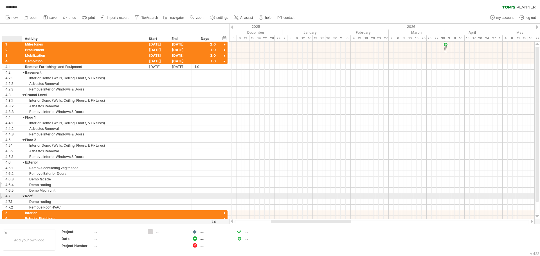
drag, startPoint x: 23, startPoint y: 196, endPoint x: 20, endPoint y: 187, distance: 10.2
click at [23, 196] on div at bounding box center [24, 196] width 3 height 5
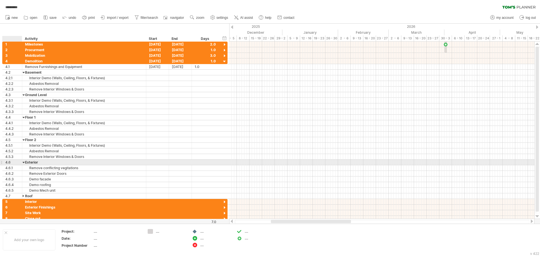
click at [25, 163] on div at bounding box center [24, 162] width 3 height 5
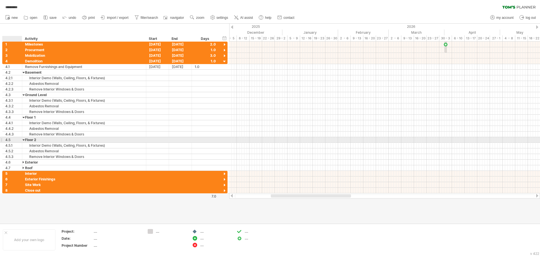
click at [23, 141] on div at bounding box center [24, 139] width 3 height 5
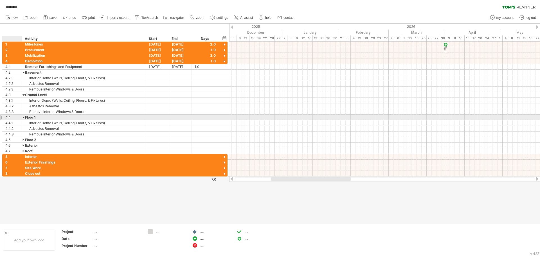
click at [24, 118] on div at bounding box center [24, 117] width 3 height 5
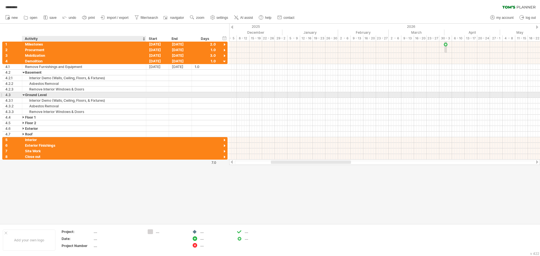
click at [25, 94] on div "Ground Level" at bounding box center [84, 94] width 118 height 5
click at [24, 94] on div at bounding box center [24, 94] width 3 height 5
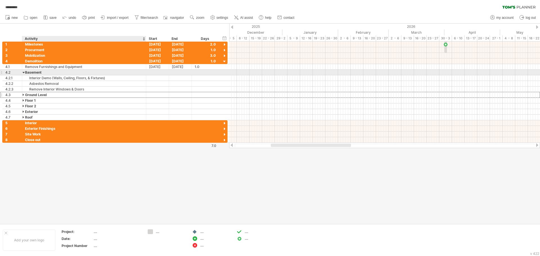
click at [60, 74] on div "Basement" at bounding box center [84, 72] width 118 height 5
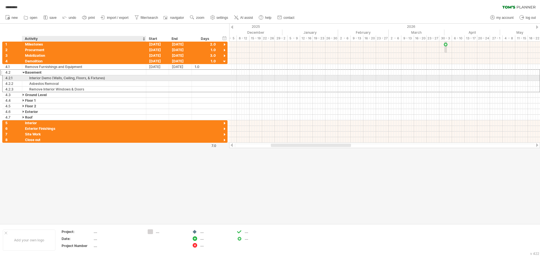
click at [64, 80] on div "Interior Demo (Walls, Ceiling, Floors, & Fixtures)" at bounding box center [84, 77] width 118 height 5
click at [69, 86] on div "Asbestos Removal" at bounding box center [84, 83] width 118 height 5
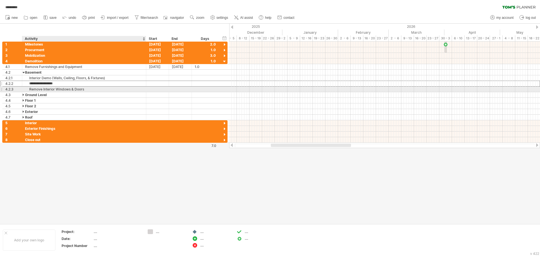
click at [76, 87] on div "Remove Interior Windows & Doors" at bounding box center [84, 89] width 118 height 5
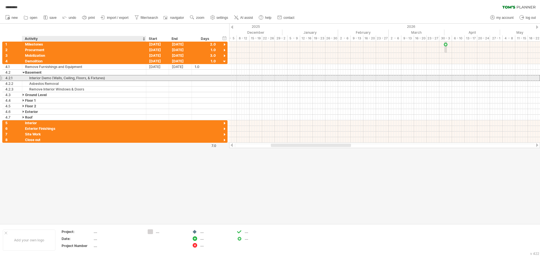
click at [73, 76] on div "Interior Demo (Walls, Ceiling, Floors, & Fixtures)" at bounding box center [84, 77] width 118 height 5
click at [75, 83] on div "Asbestos Removal" at bounding box center [84, 83] width 118 height 5
